Goal: Task Accomplishment & Management: Complete application form

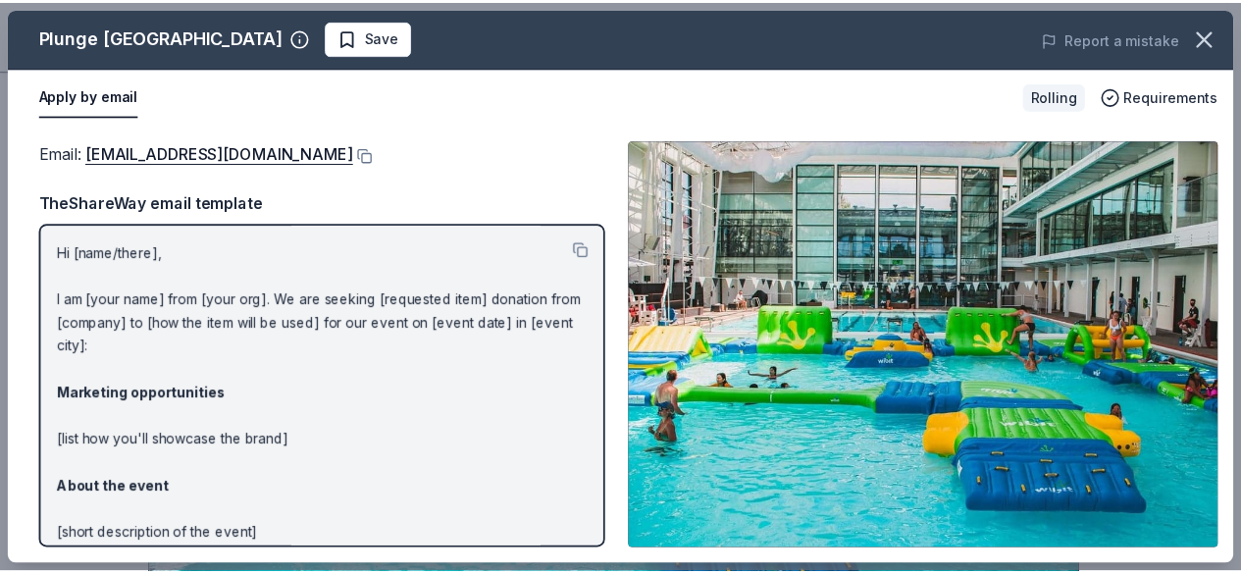
scroll to position [573, 0]
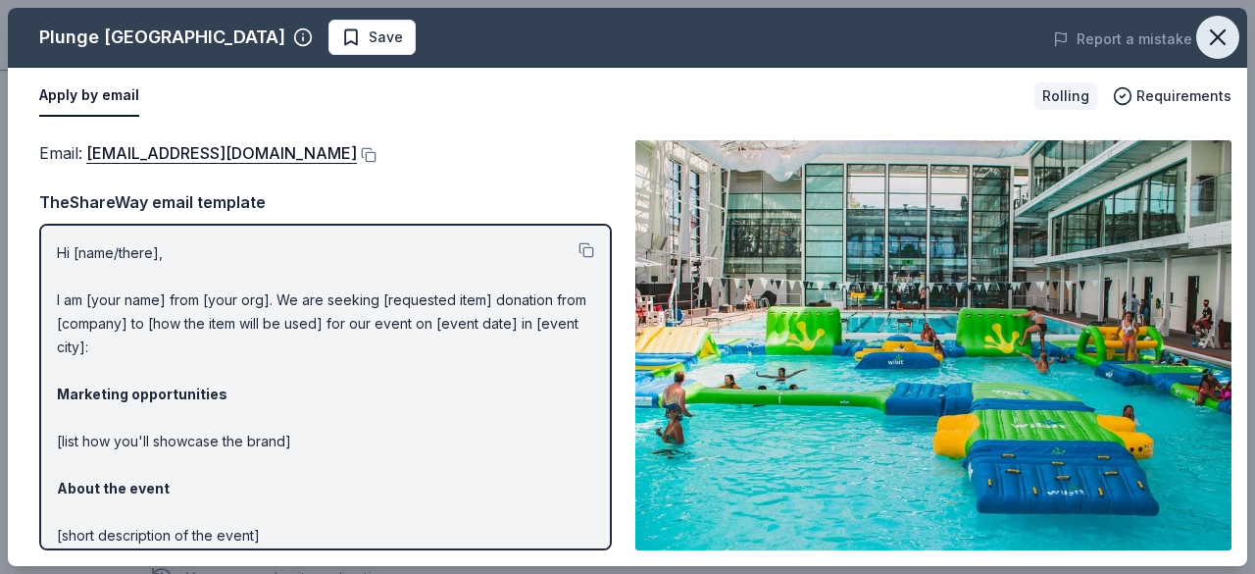
click at [1230, 32] on icon "button" at bounding box center [1217, 37] width 27 height 27
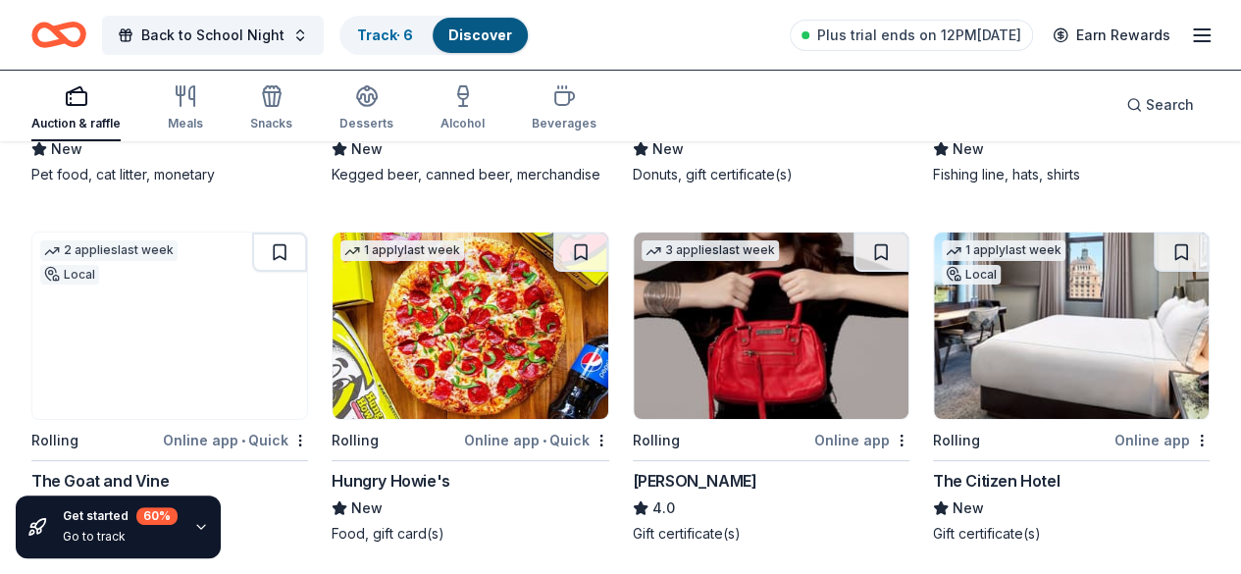
scroll to position [10872, 0]
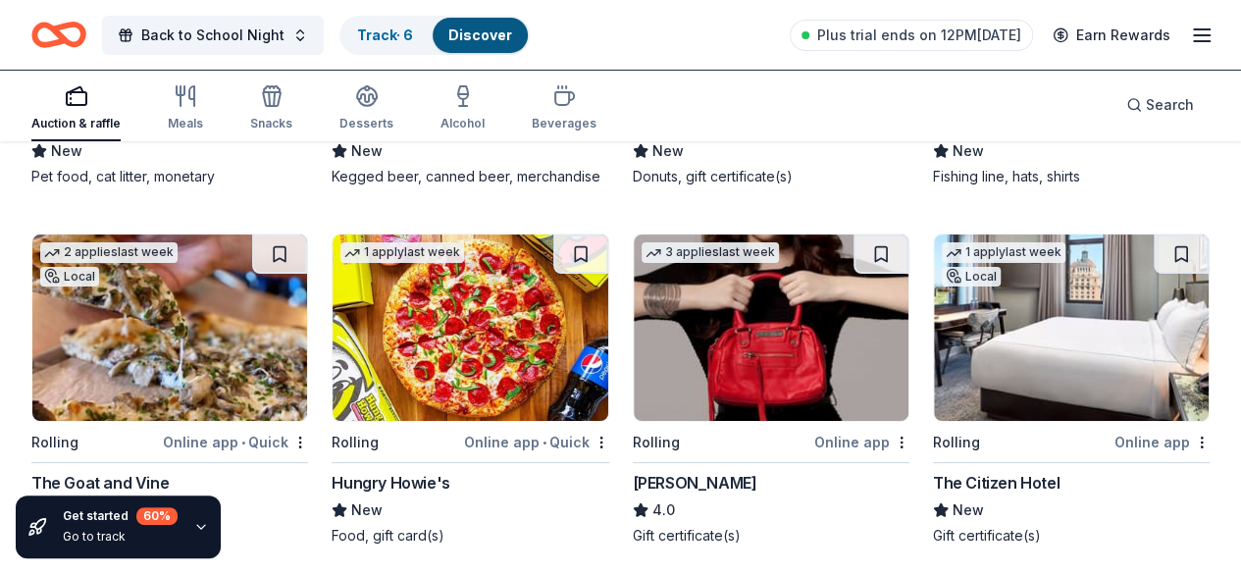
drag, startPoint x: 0, startPoint y: 0, endPoint x: 1224, endPoint y: 337, distance: 1269.8
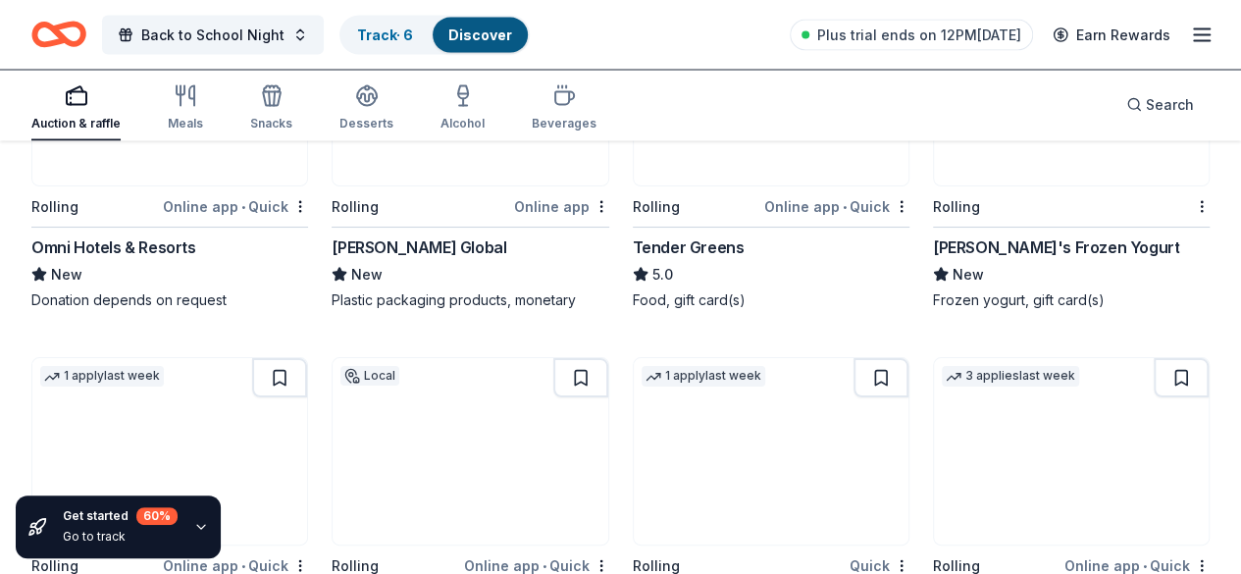
scroll to position [9302, 0]
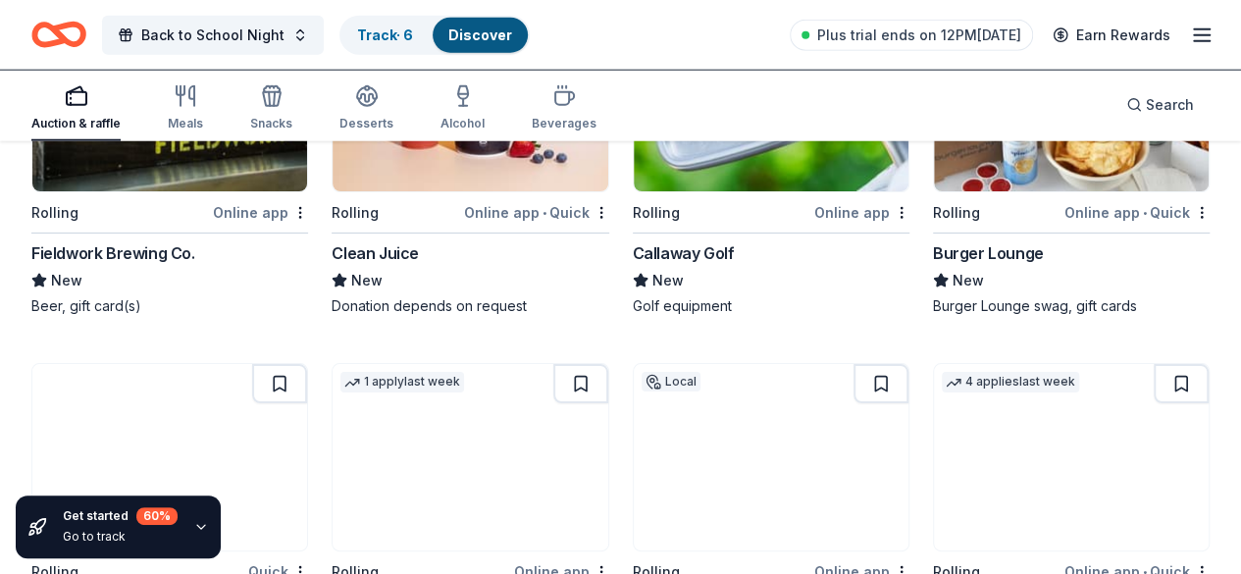
scroll to position [10026, 0]
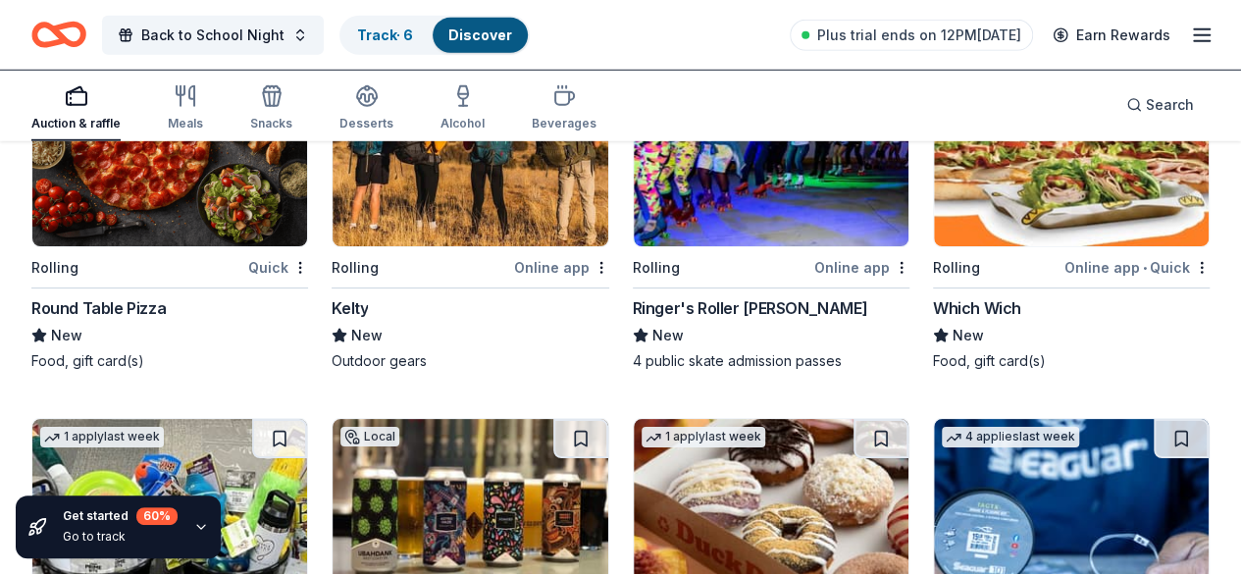
scroll to position [10330, 0]
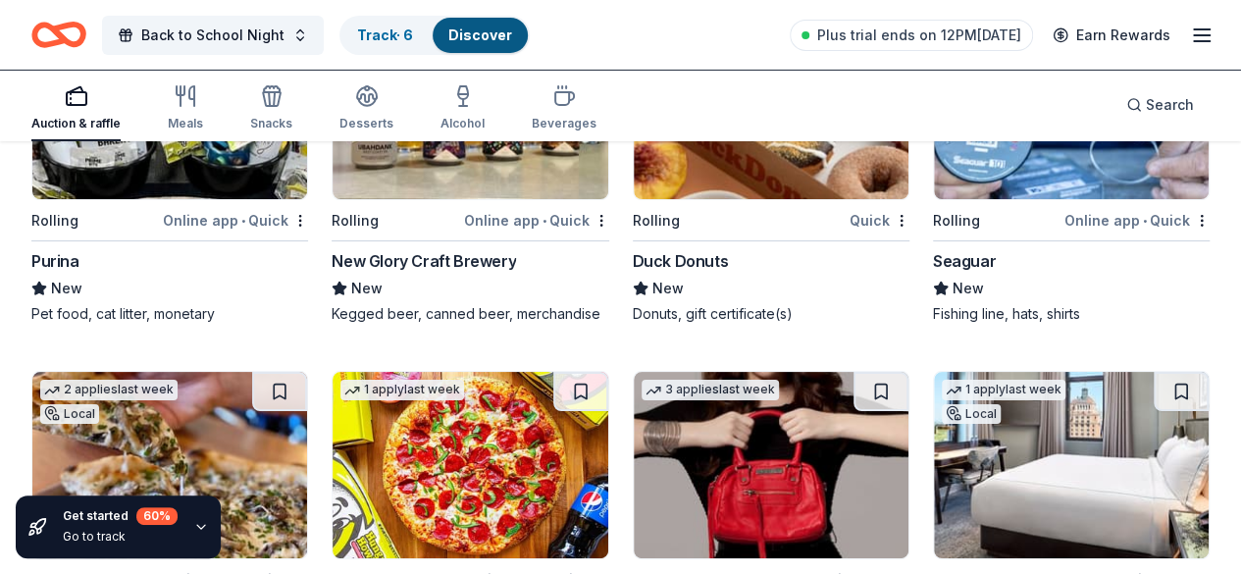
scroll to position [10736, 0]
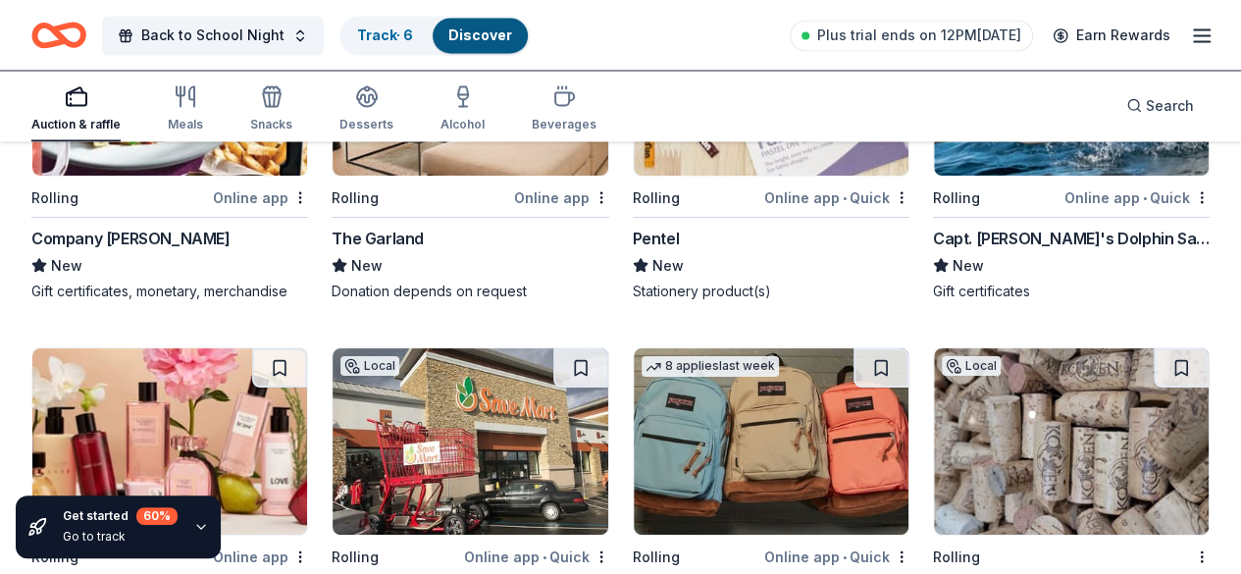
scroll to position [12949, 0]
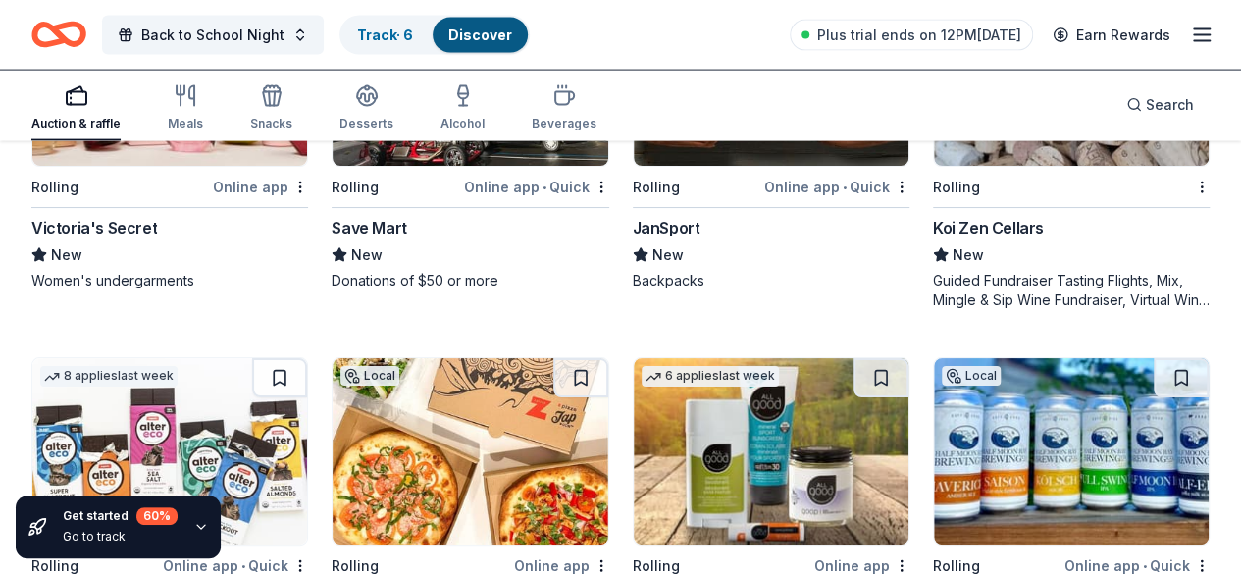
scroll to position [13326, 0]
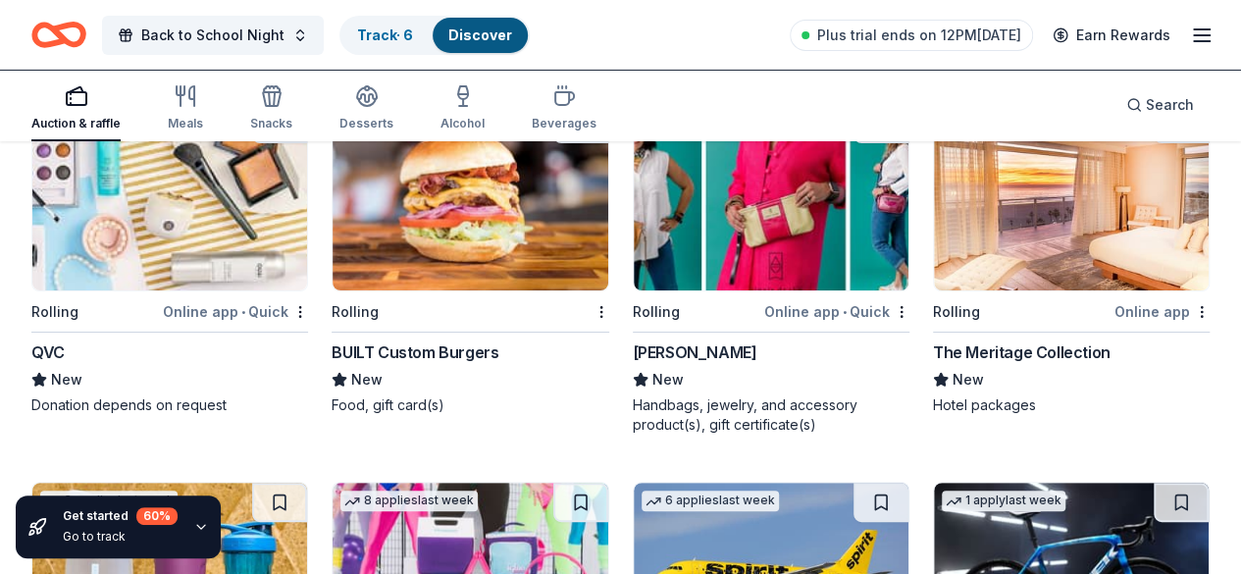
scroll to position [14732, 0]
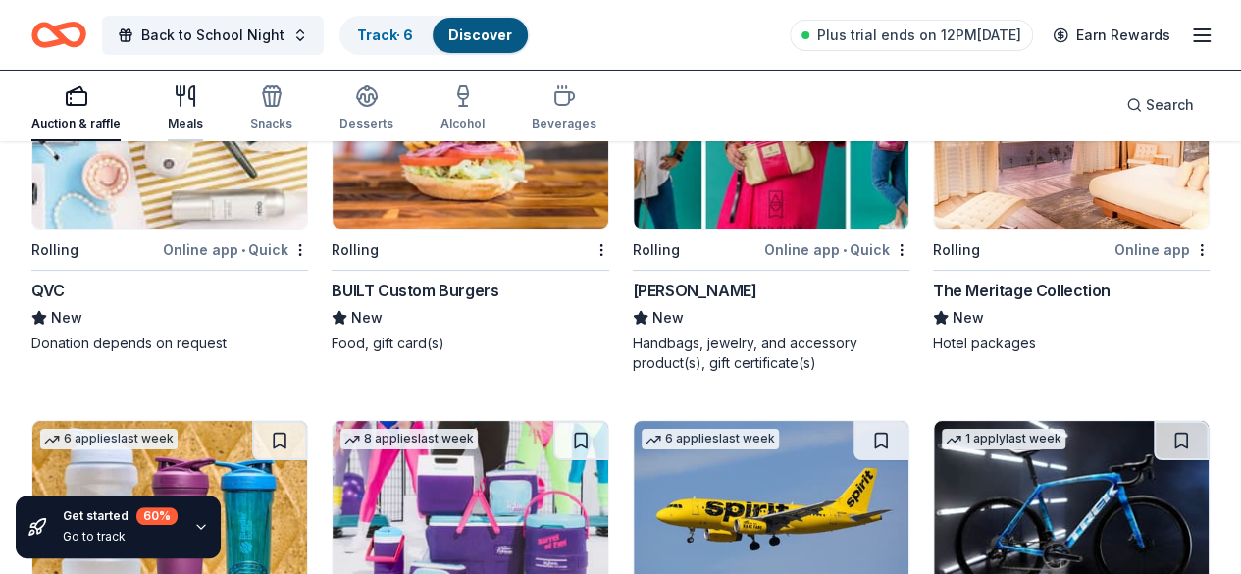
click at [197, 97] on icon "button" at bounding box center [186, 96] width 24 height 24
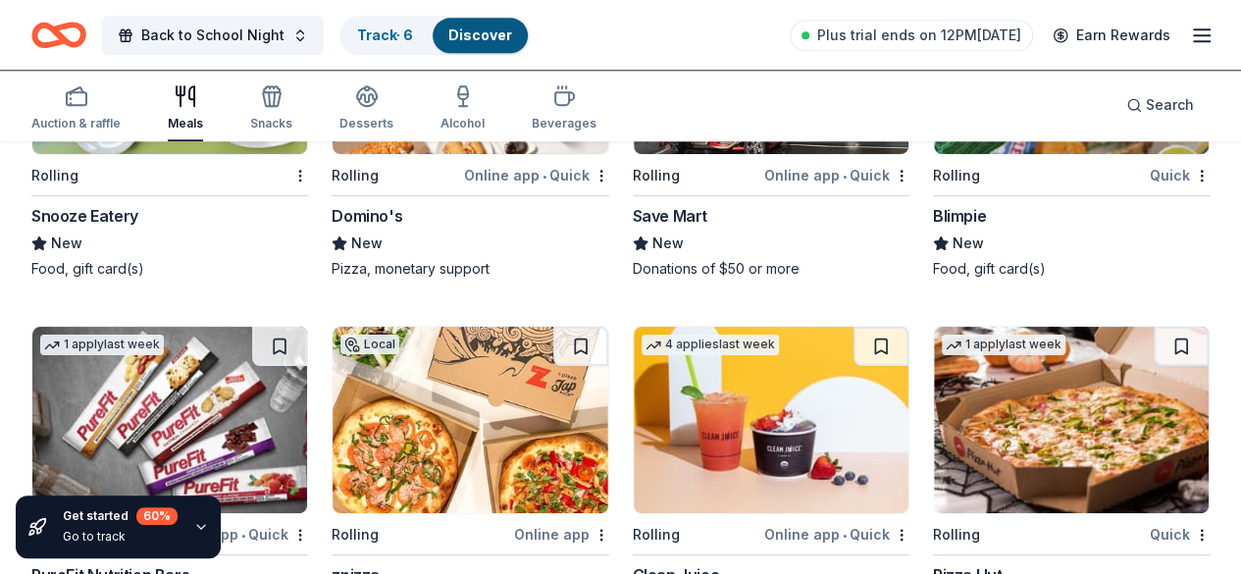
scroll to position [4937, 0]
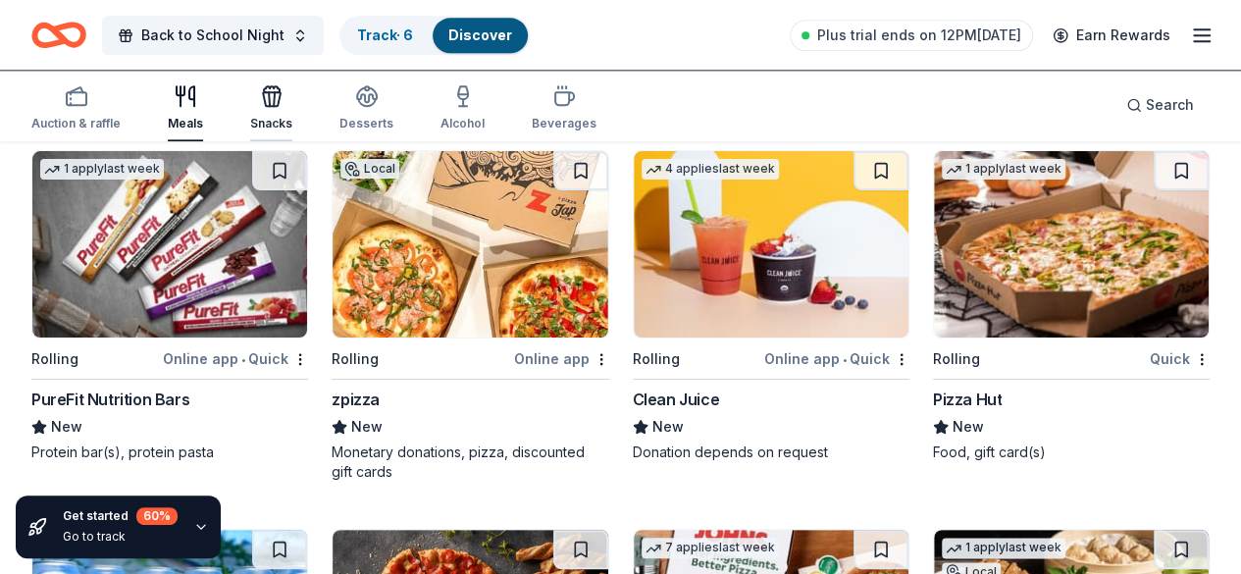
click at [282, 97] on icon "button" at bounding box center [272, 96] width 24 height 24
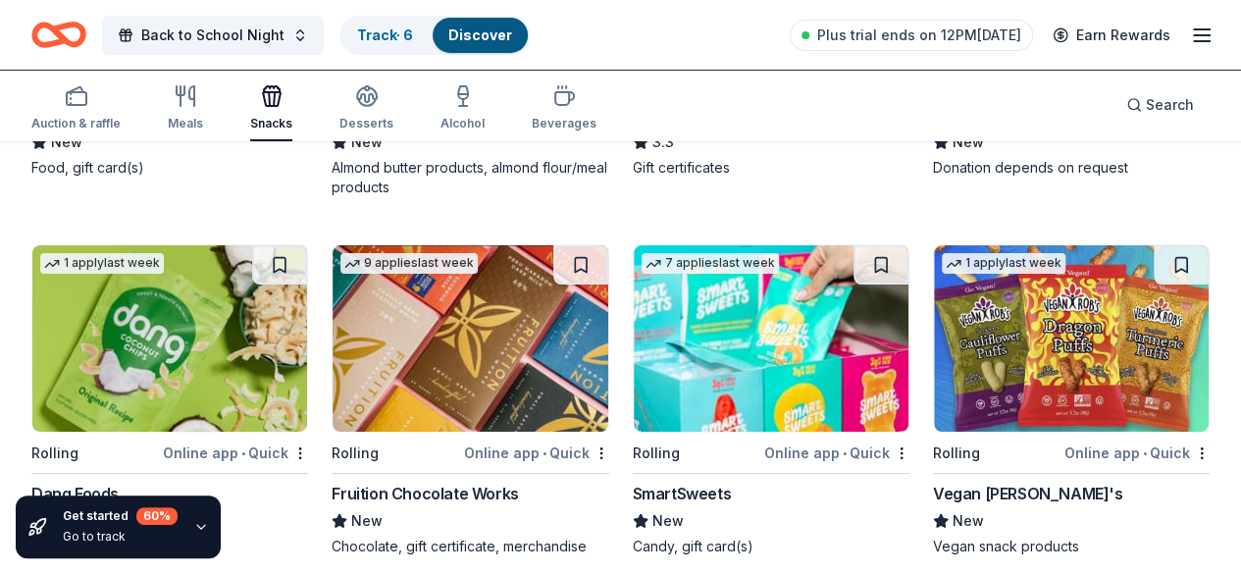
scroll to position [3541, 0]
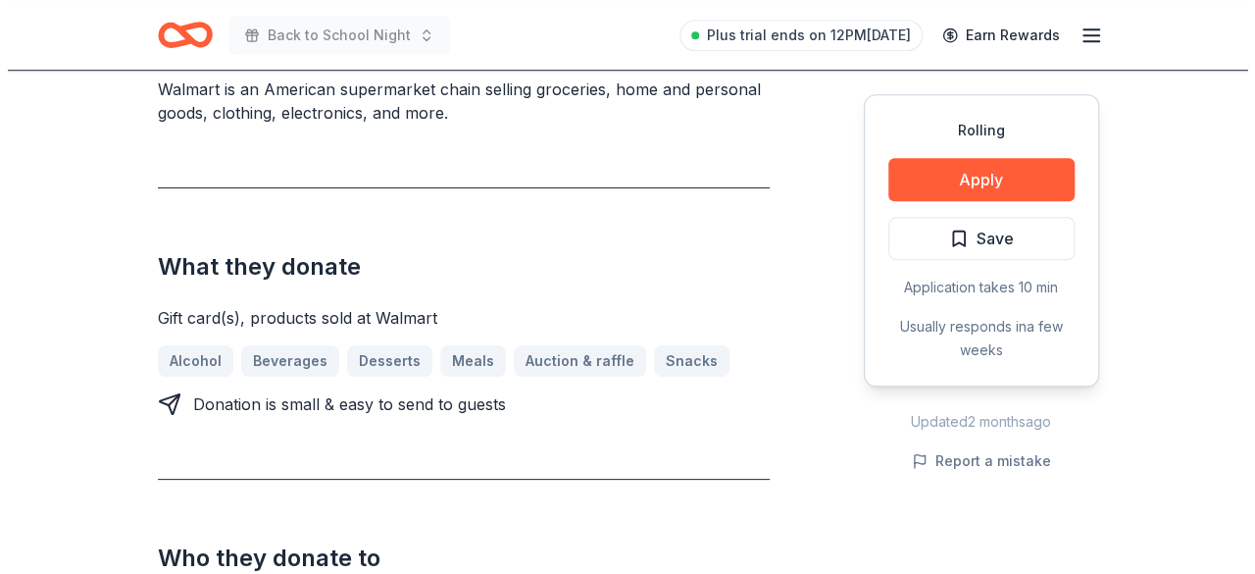
scroll to position [623, 0]
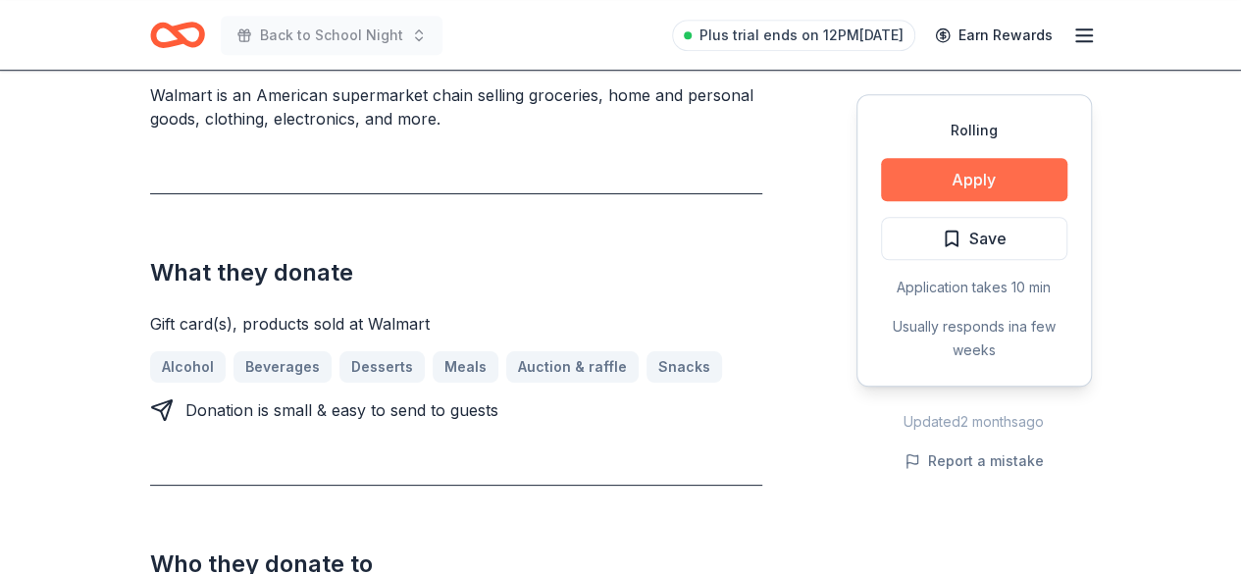
click at [932, 185] on button "Apply" at bounding box center [974, 179] width 186 height 43
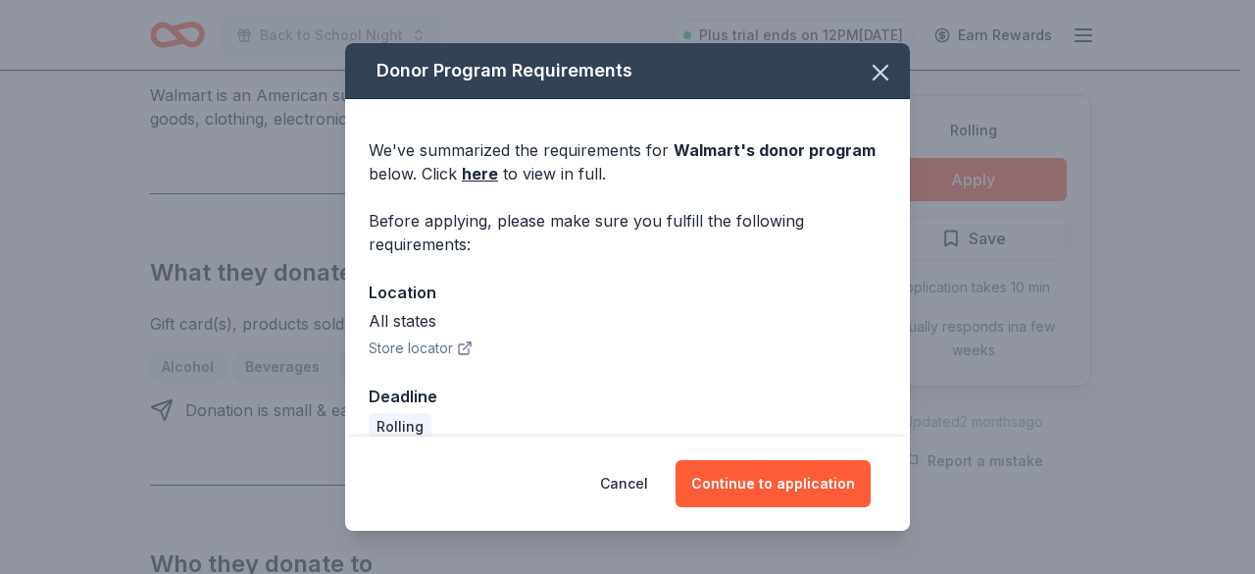
scroll to position [26, 0]
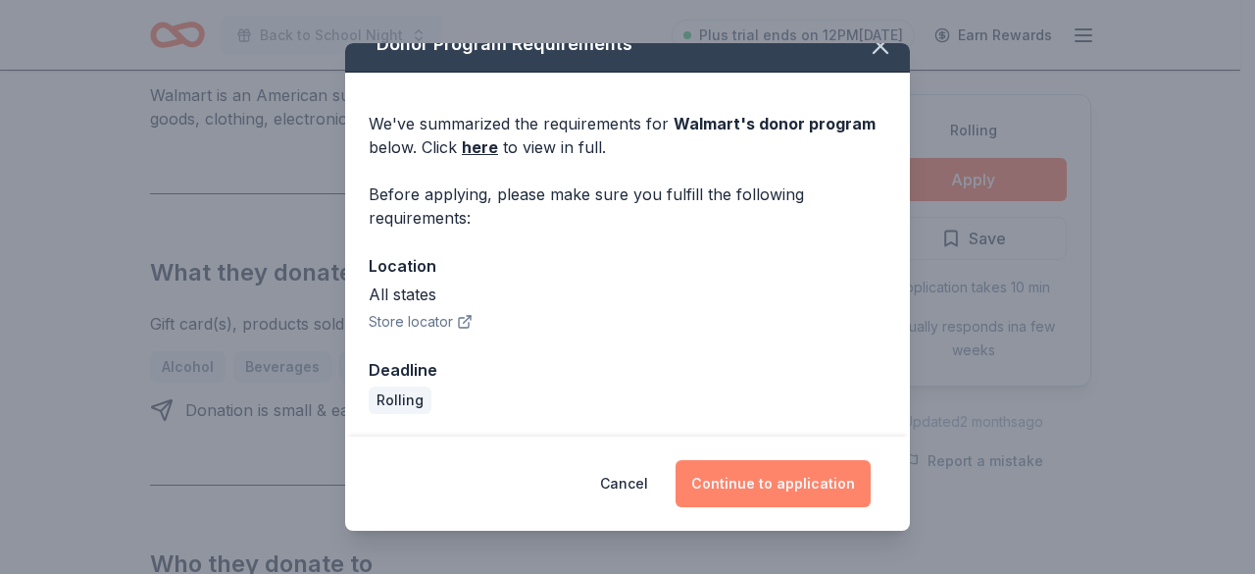
click at [768, 493] on button "Continue to application" at bounding box center [773, 483] width 195 height 47
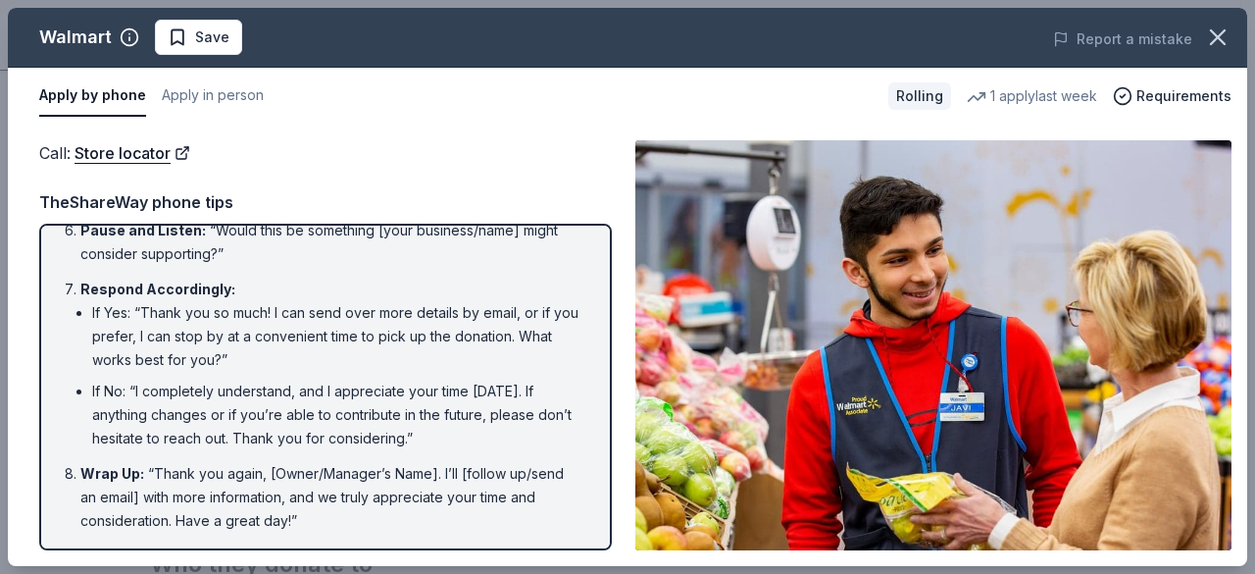
scroll to position [481, 0]
click at [212, 101] on button "Apply in person" at bounding box center [213, 96] width 102 height 41
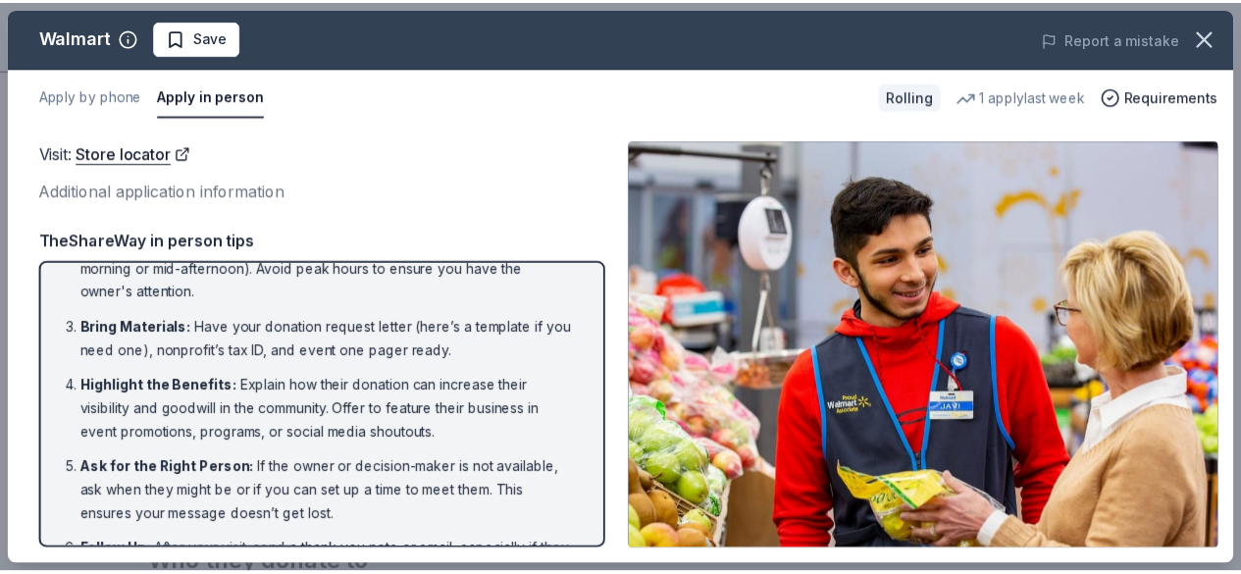
scroll to position [0, 0]
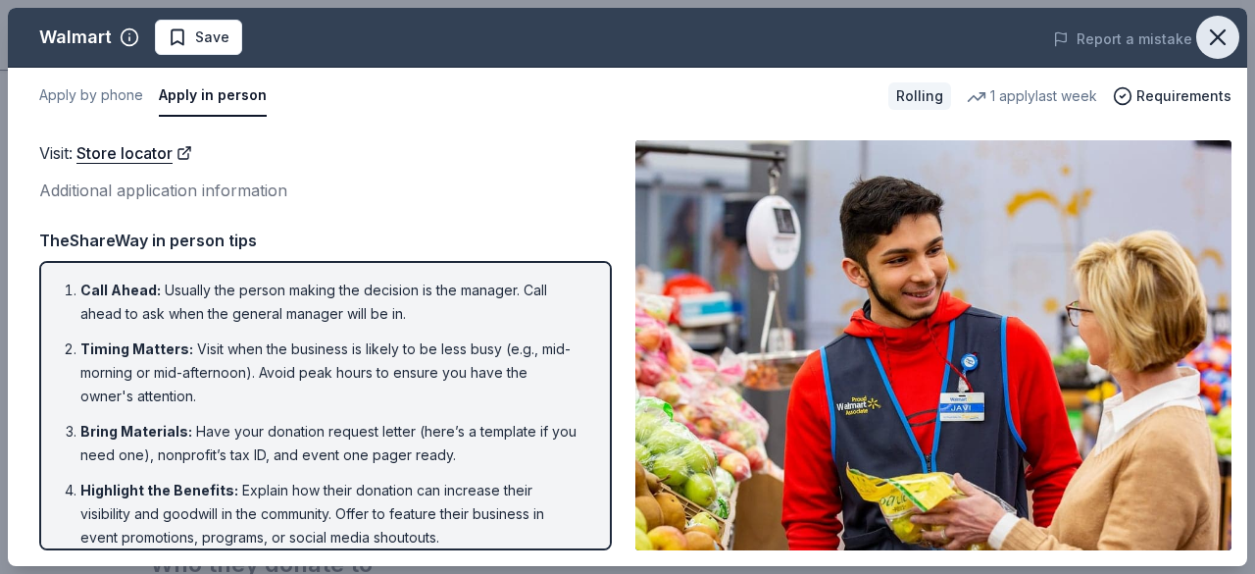
click at [1228, 29] on icon "button" at bounding box center [1217, 37] width 27 height 27
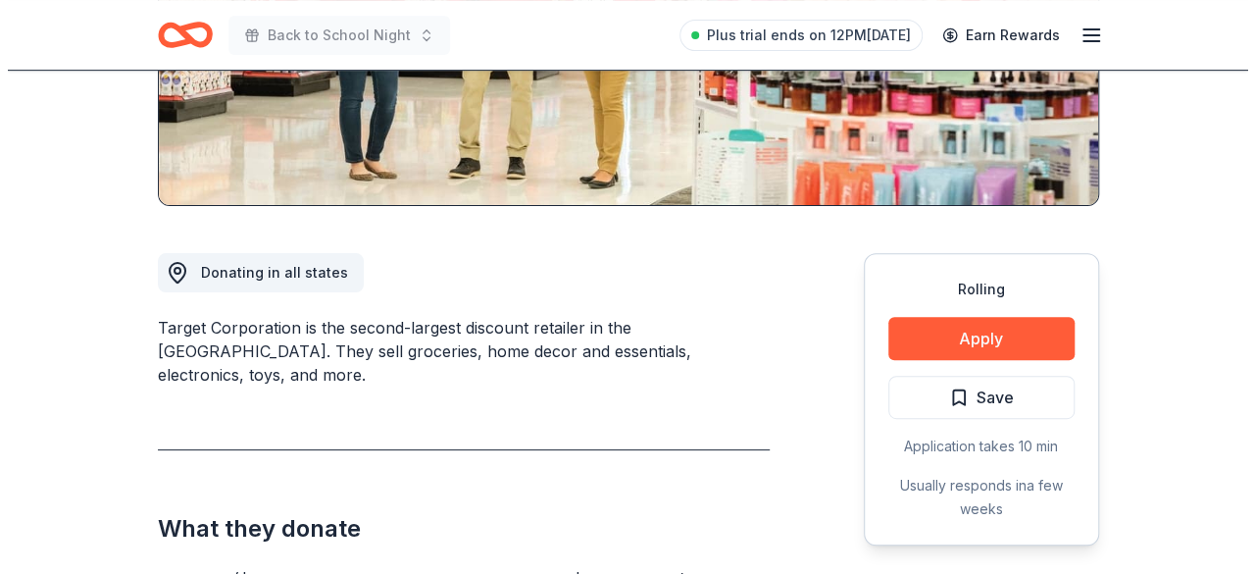
scroll to position [362, 0]
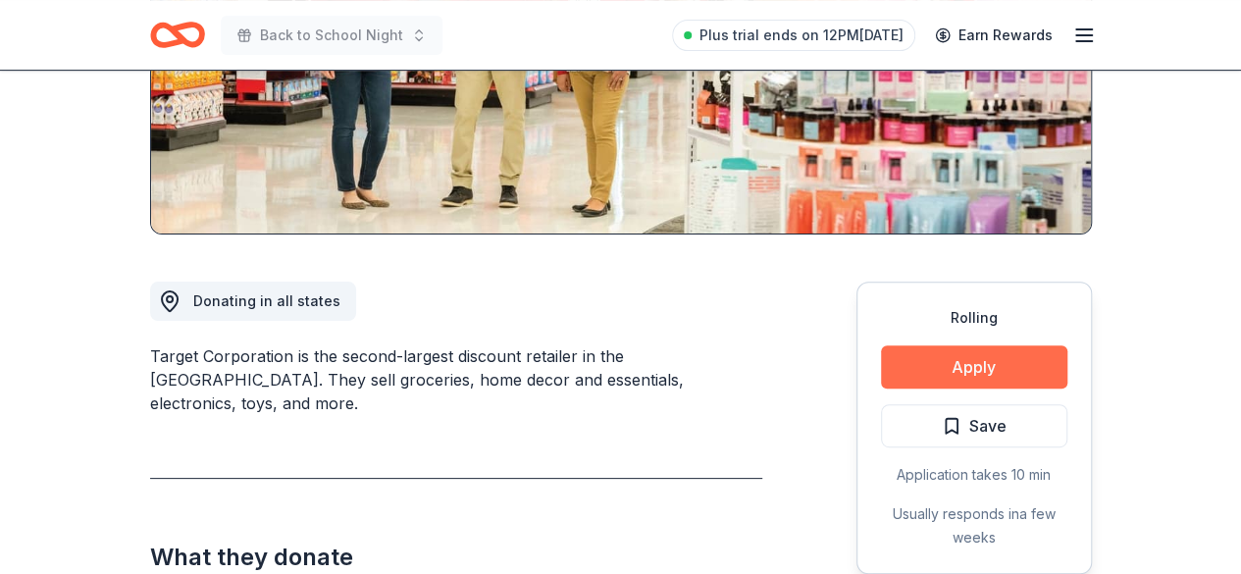
click at [926, 354] on button "Apply" at bounding box center [974, 366] width 186 height 43
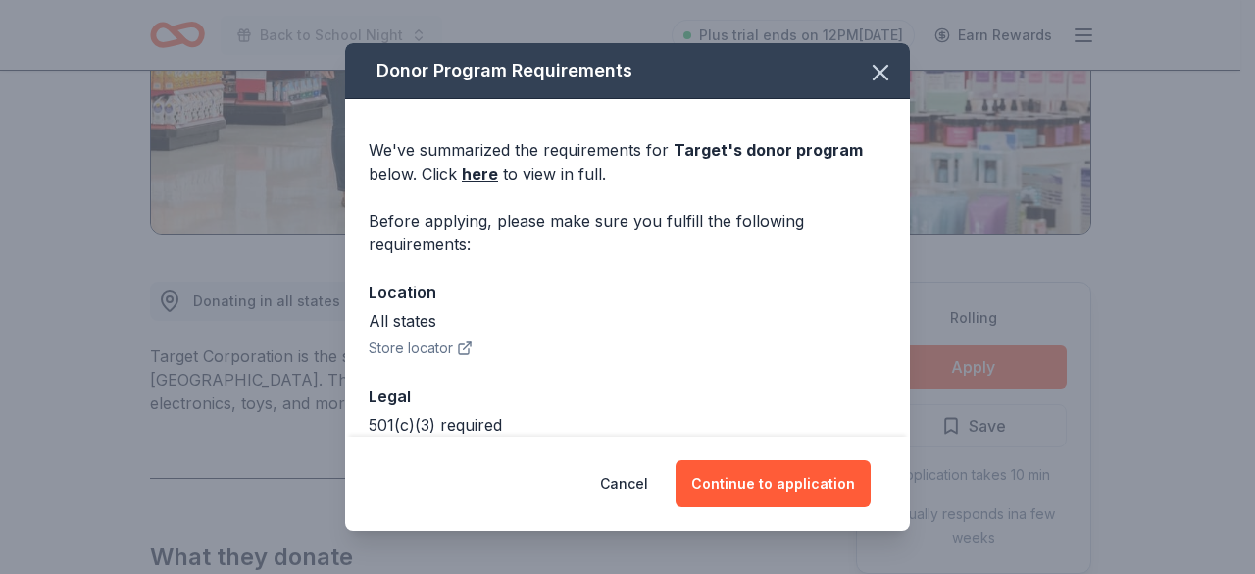
scroll to position [103, 0]
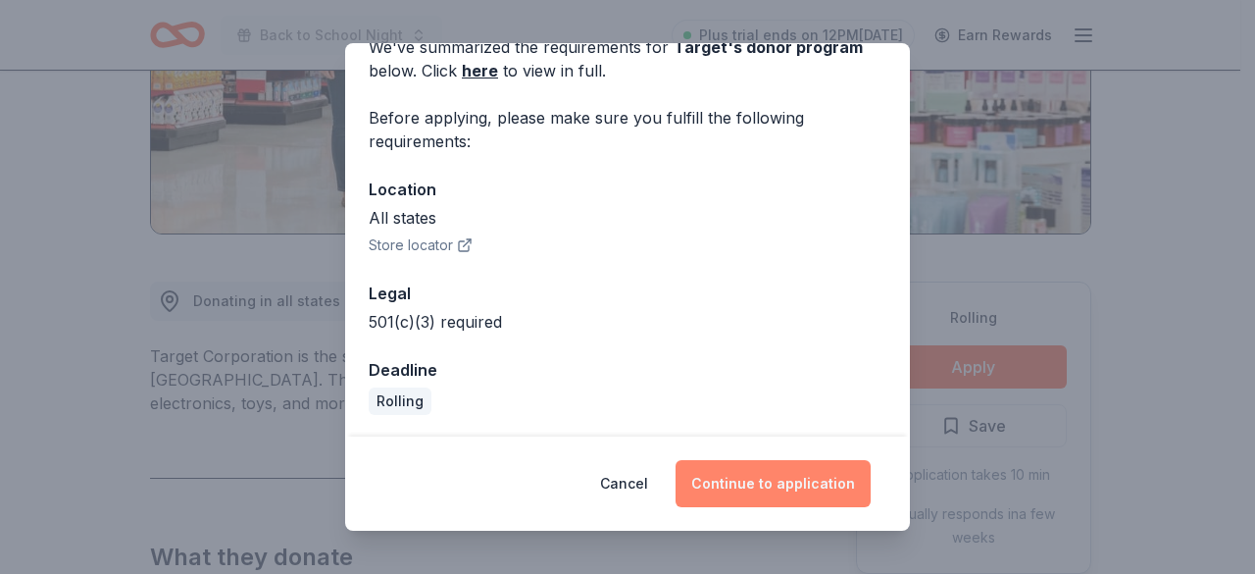
click at [783, 487] on button "Continue to application" at bounding box center [773, 483] width 195 height 47
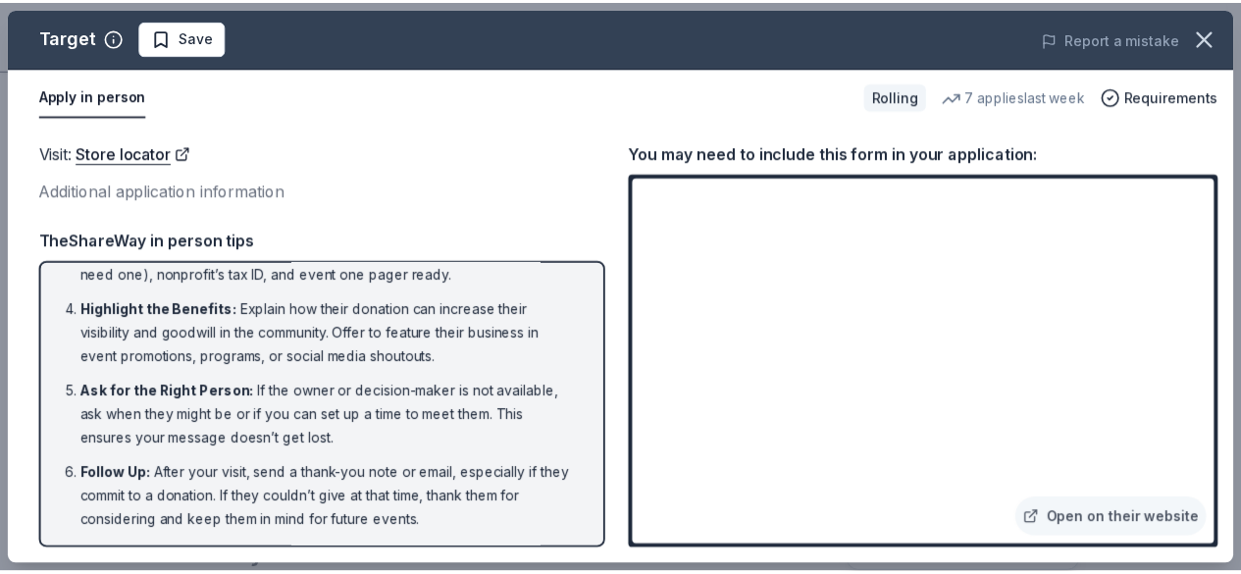
scroll to position [0, 0]
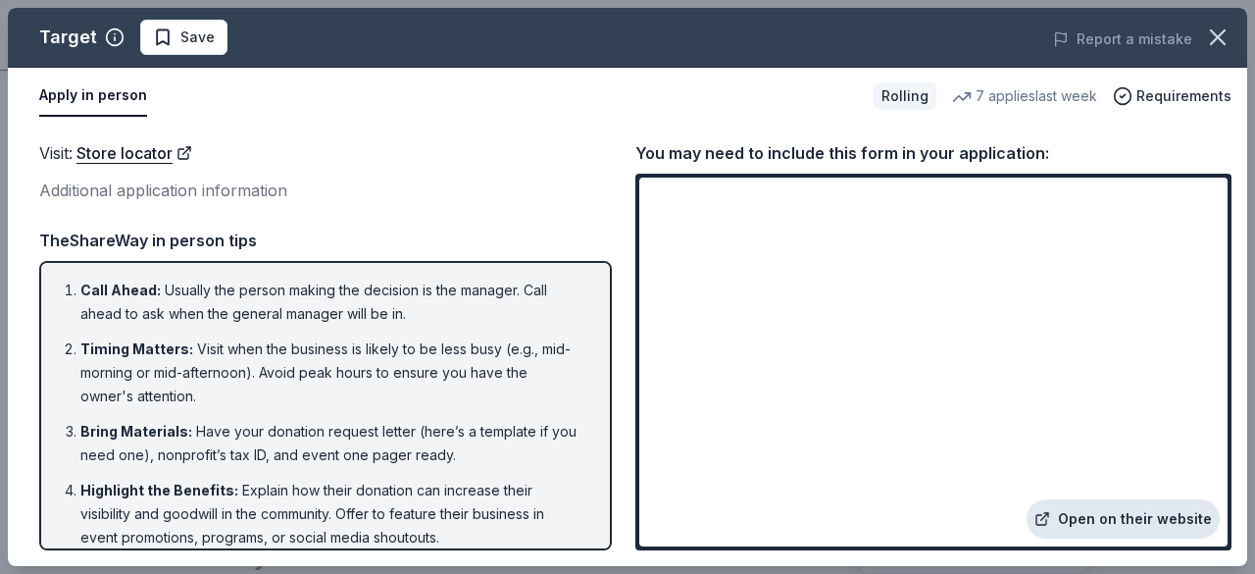
click at [1050, 519] on icon at bounding box center [1043, 519] width 16 height 16
click at [1222, 32] on icon "button" at bounding box center [1218, 37] width 14 height 14
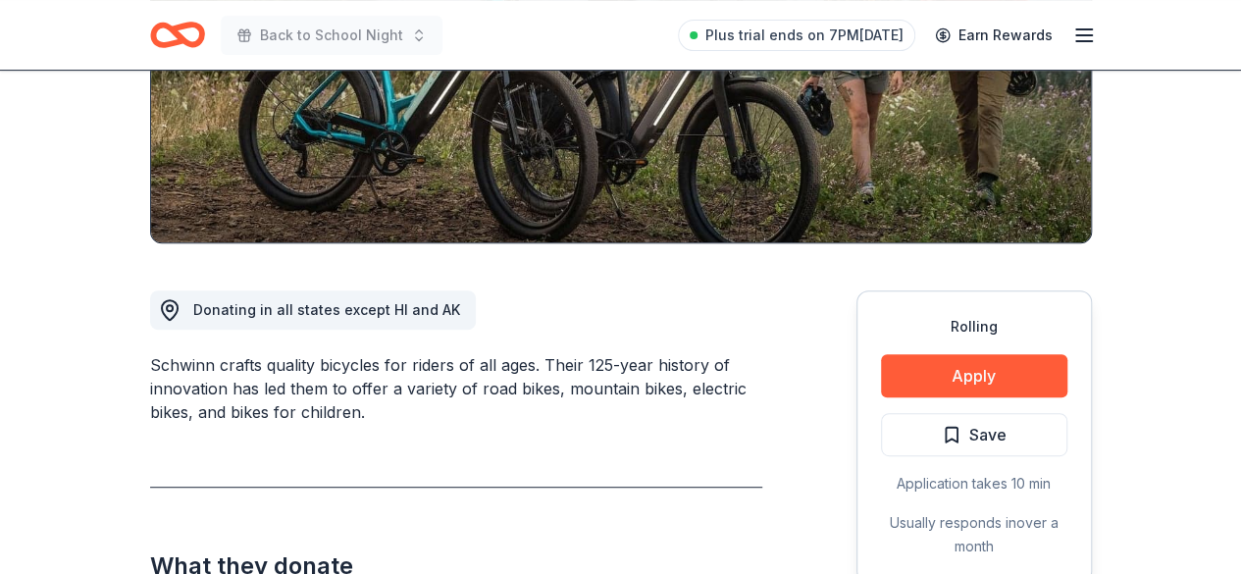
scroll to position [354, 0]
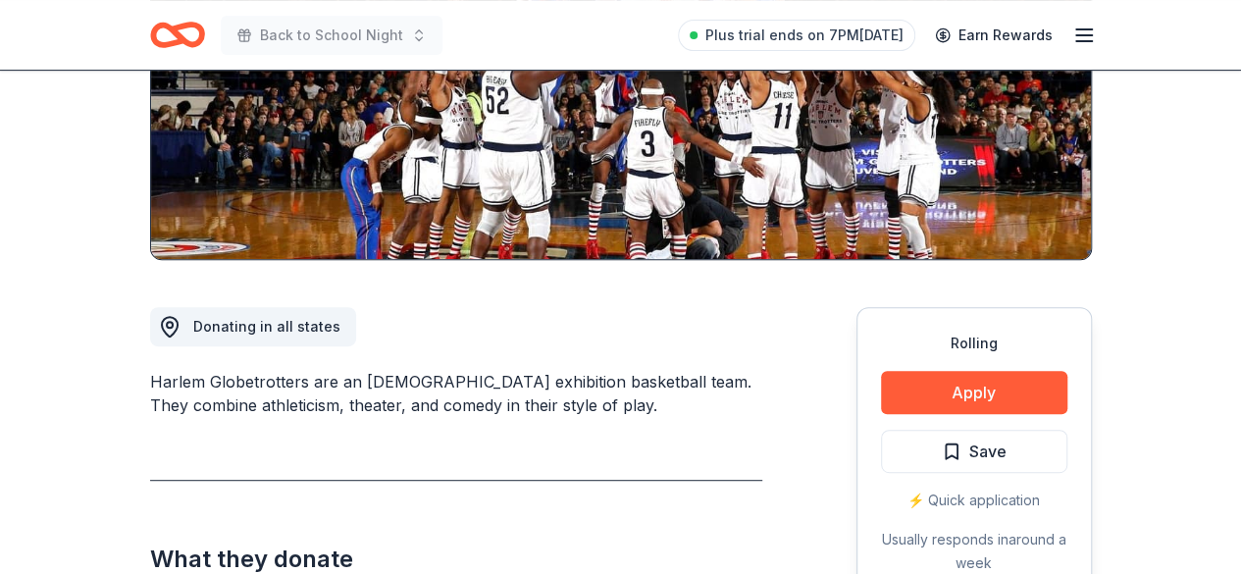
scroll to position [228, 0]
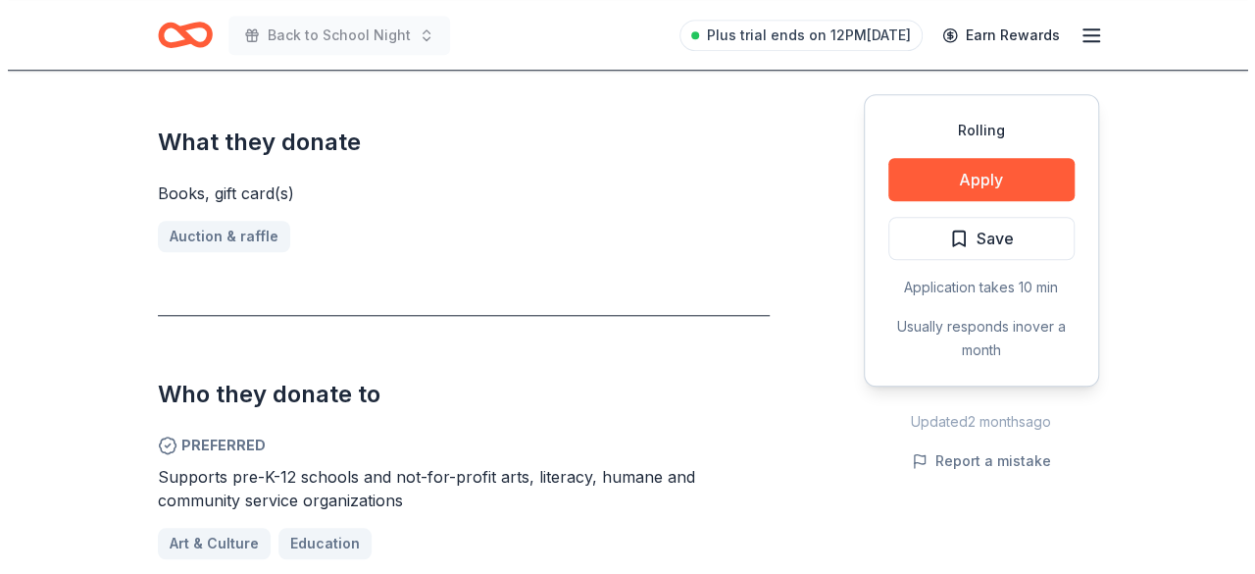
scroll to position [759, 0]
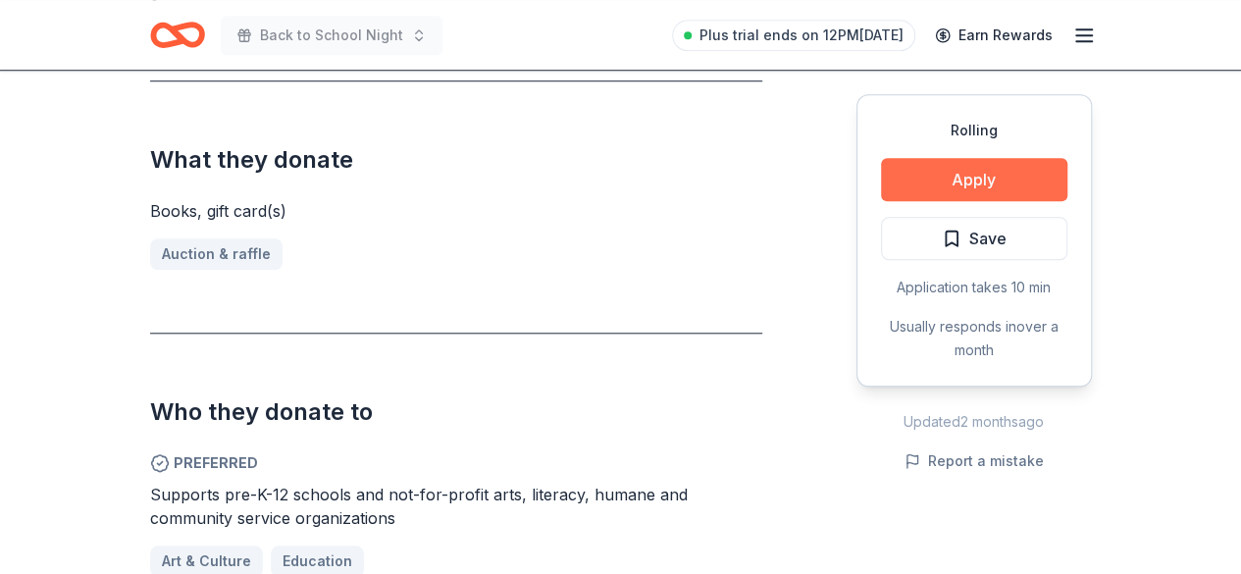
click at [928, 183] on button "Apply" at bounding box center [974, 179] width 186 height 43
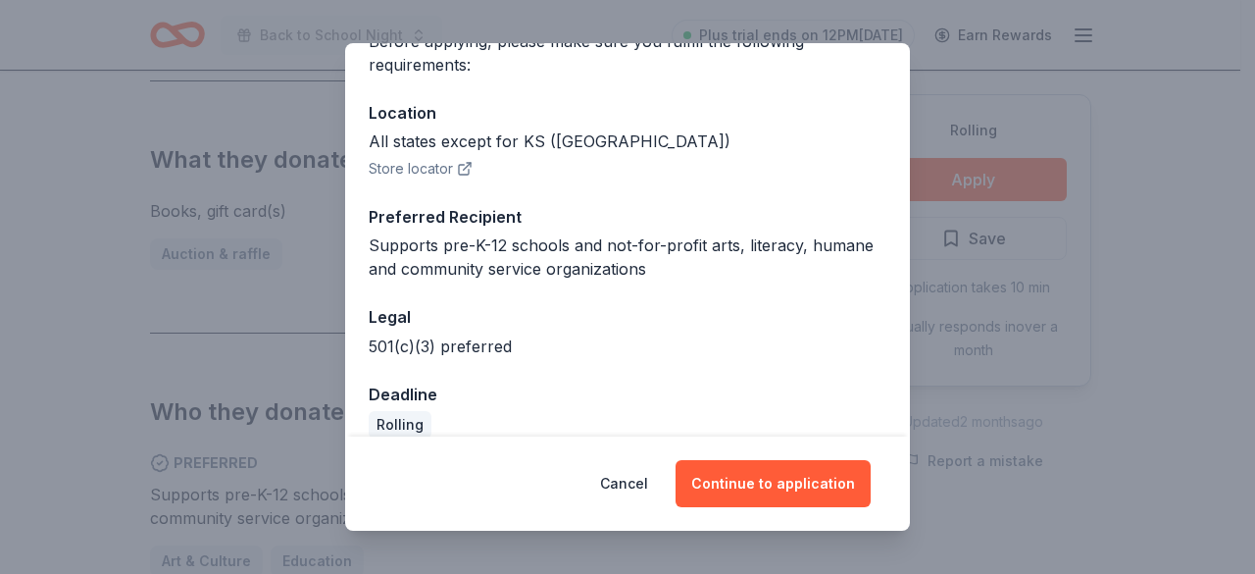
scroll to position [204, 0]
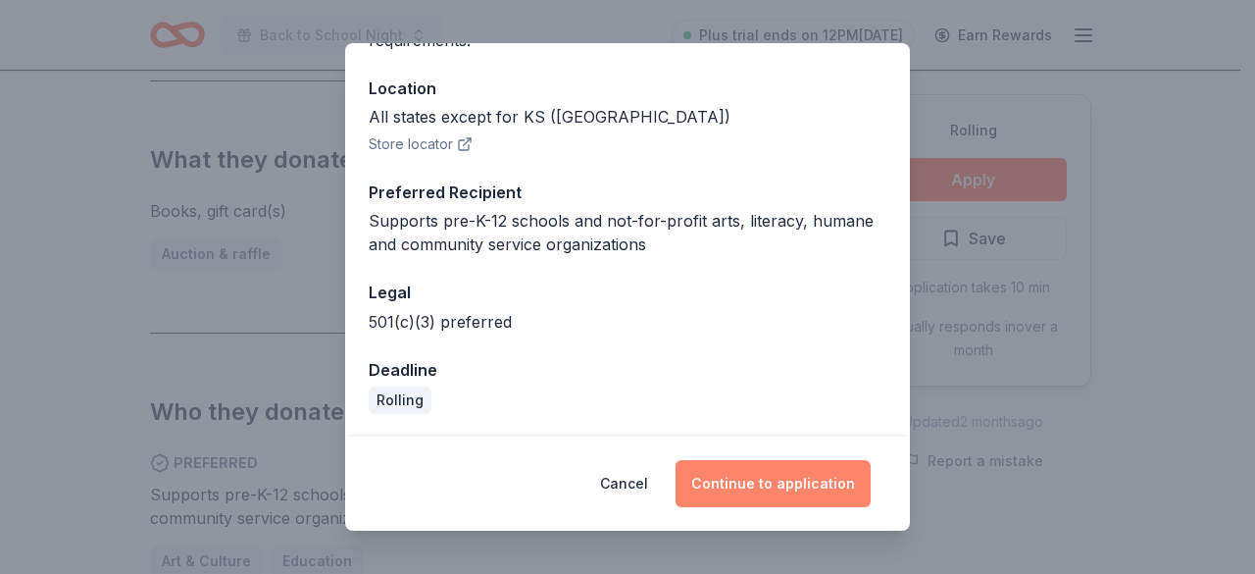
click at [764, 499] on button "Continue to application" at bounding box center [773, 483] width 195 height 47
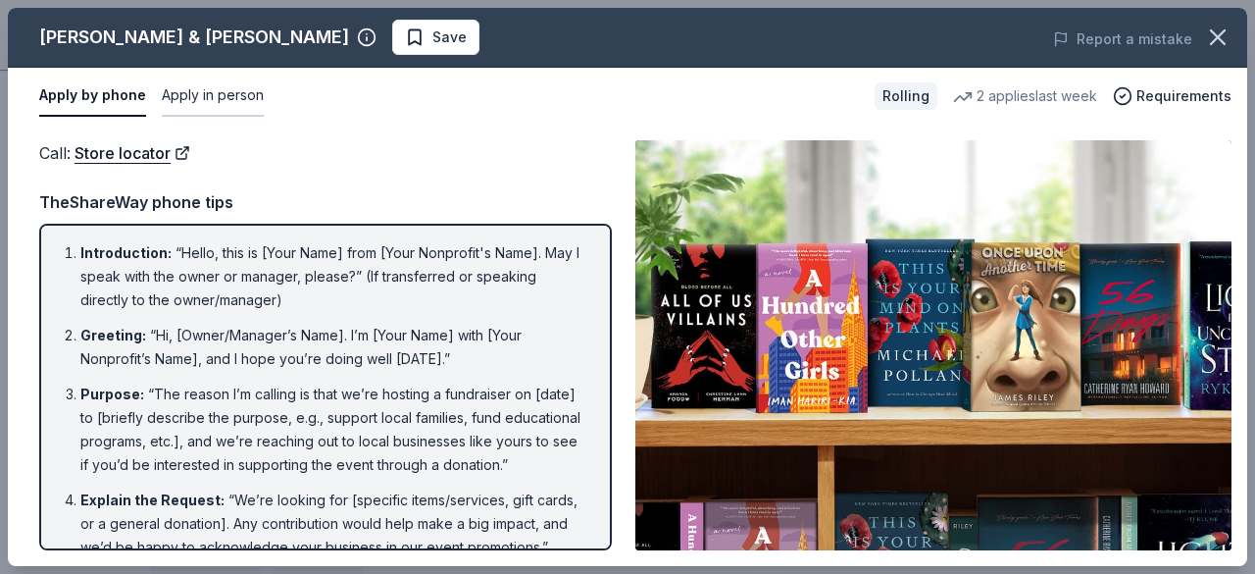
click at [212, 91] on button "Apply in person" at bounding box center [213, 96] width 102 height 41
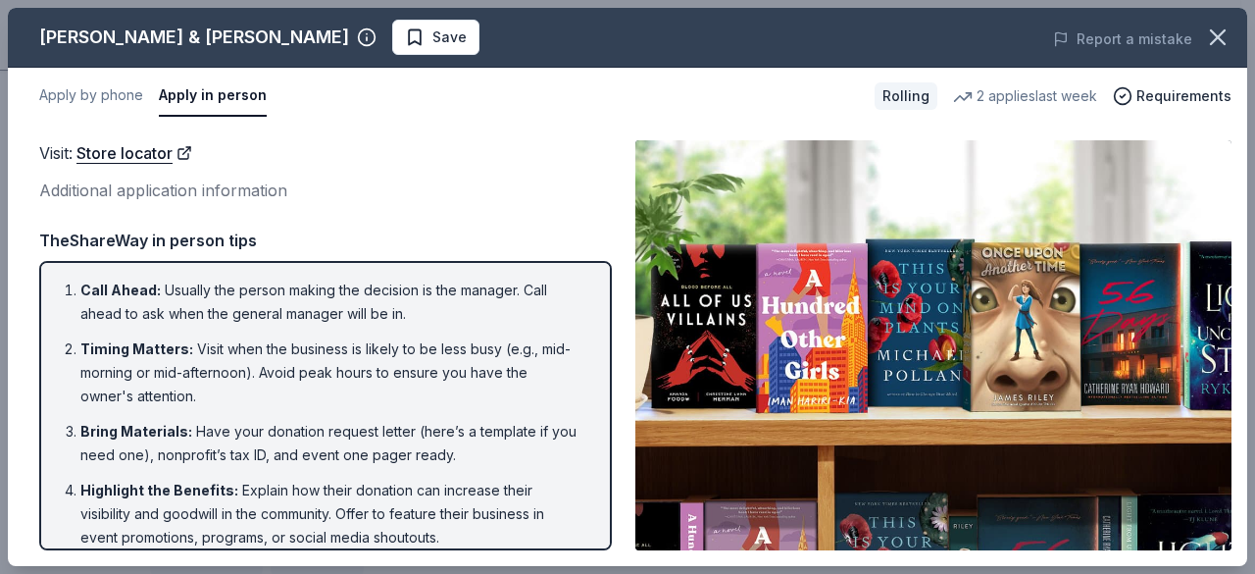
scroll to position [180, 0]
